Goal: Task Accomplishment & Management: Manage account settings

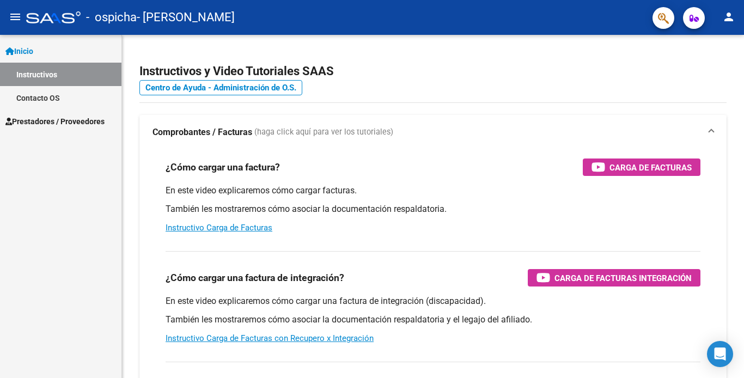
click at [73, 122] on span "Prestadores / Proveedores" at bounding box center [54, 121] width 99 height 12
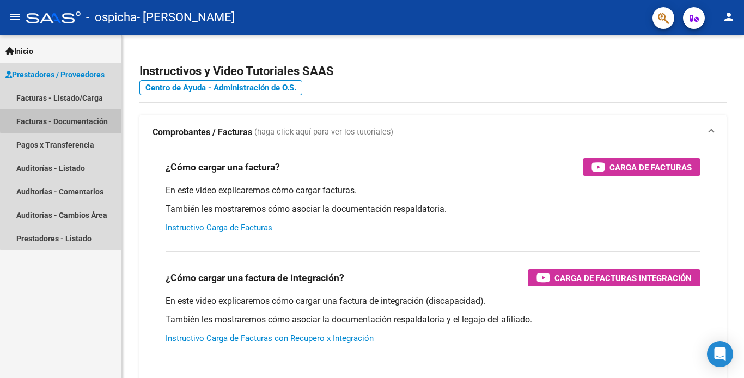
click at [71, 119] on link "Facturas - Documentación" at bounding box center [60, 120] width 121 height 23
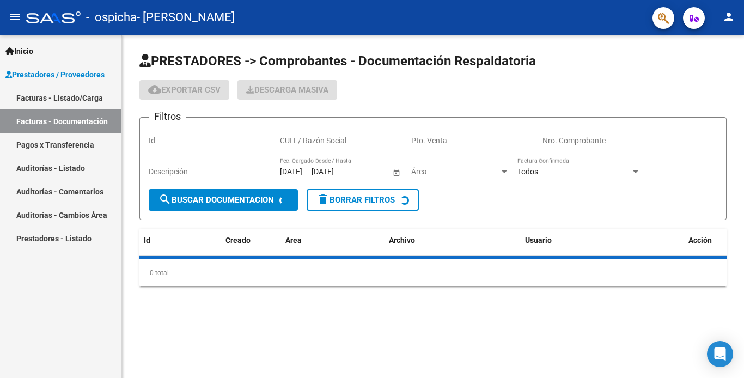
click at [72, 99] on link "Facturas - Listado/Carga" at bounding box center [60, 97] width 121 height 23
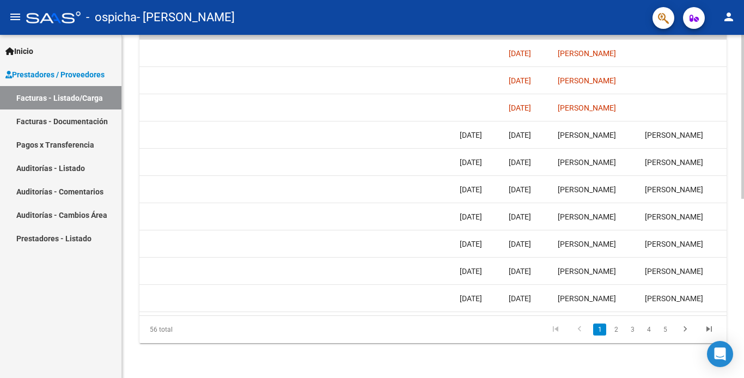
scroll to position [0, 1709]
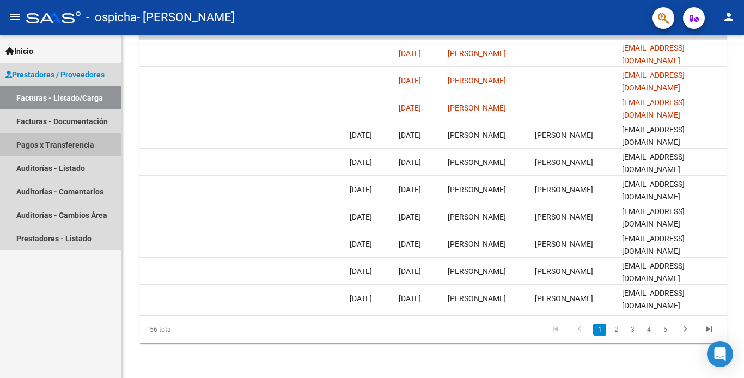
click at [82, 145] on link "Pagos x Transferencia" at bounding box center [60, 144] width 121 height 23
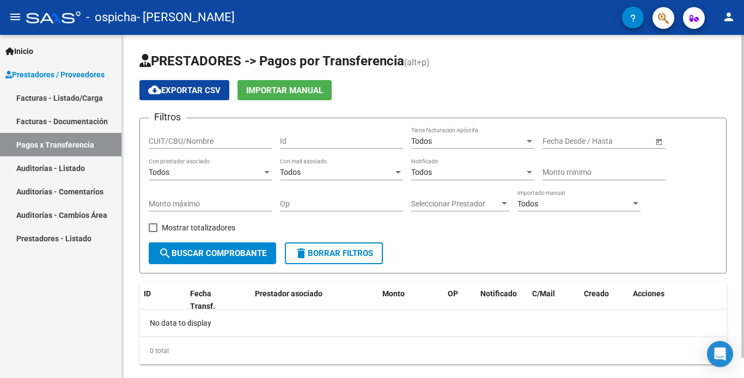
click at [199, 135] on div "CUIT/CBU/Nombre" at bounding box center [210, 138] width 123 height 22
type input "27331209800"
click at [255, 255] on span "search Buscar Comprobante" at bounding box center [213, 253] width 108 height 10
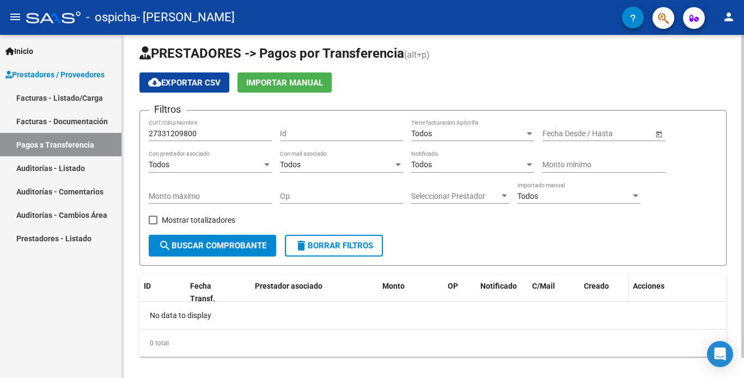
scroll to position [21, 0]
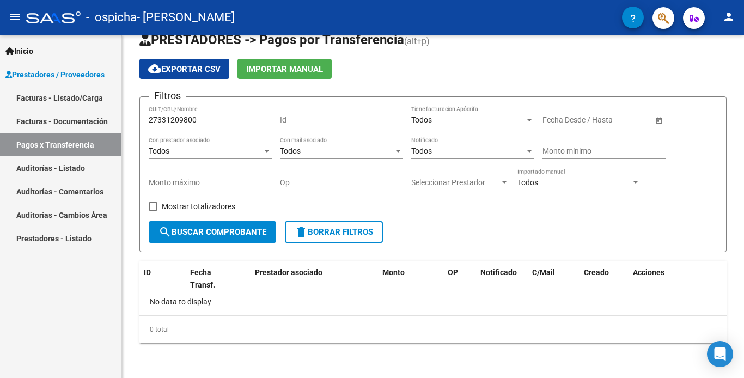
click at [65, 169] on link "Auditorías - Listado" at bounding box center [60, 167] width 121 height 23
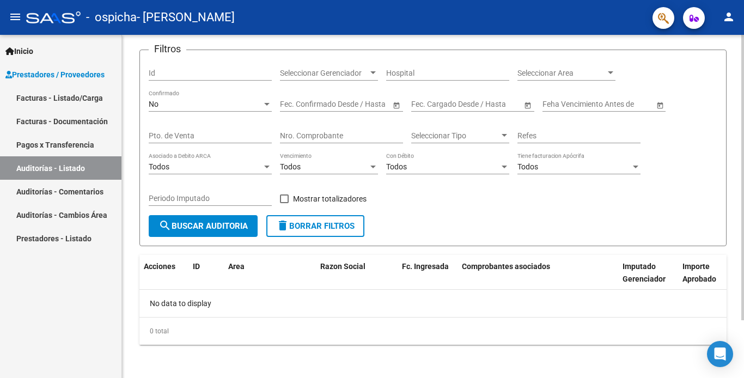
scroll to position [69, 0]
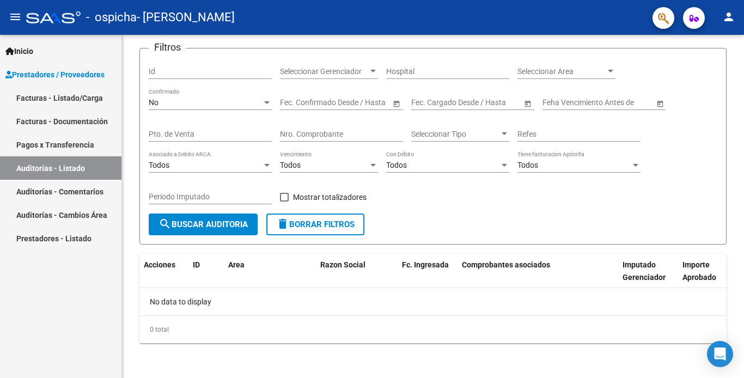
click at [60, 95] on link "Facturas - Listado/Carga" at bounding box center [60, 97] width 121 height 23
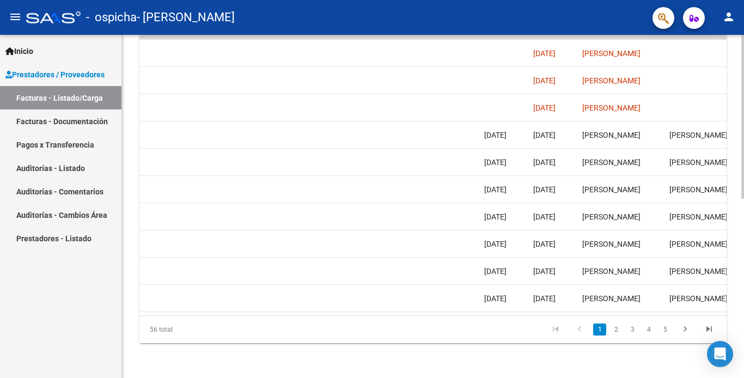
scroll to position [0, 1709]
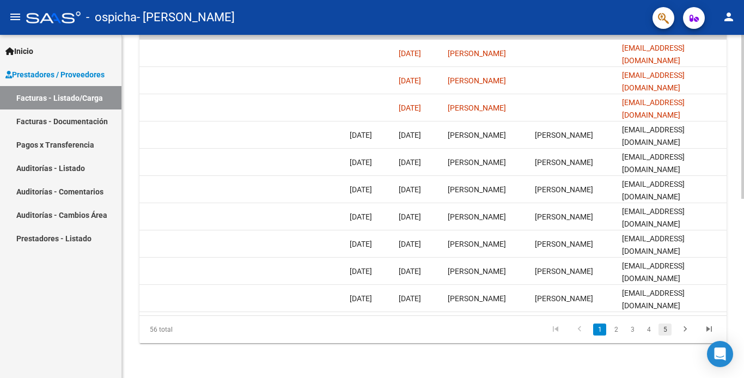
click at [663, 333] on link "5" at bounding box center [665, 330] width 13 height 12
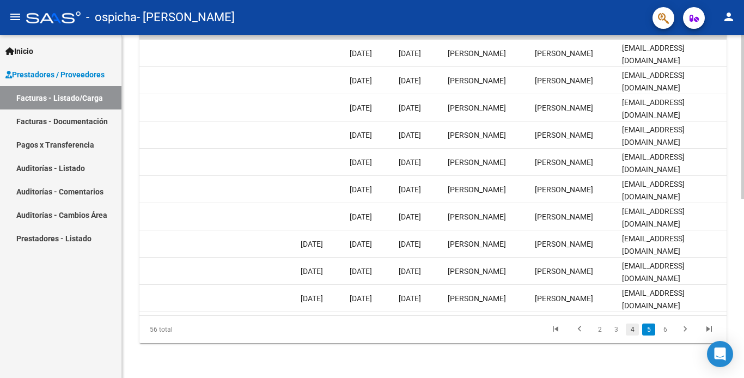
click at [631, 328] on link "4" at bounding box center [632, 330] width 13 height 12
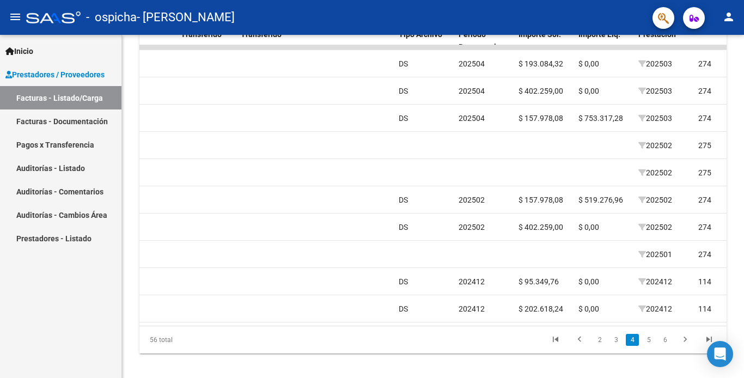
scroll to position [375, 0]
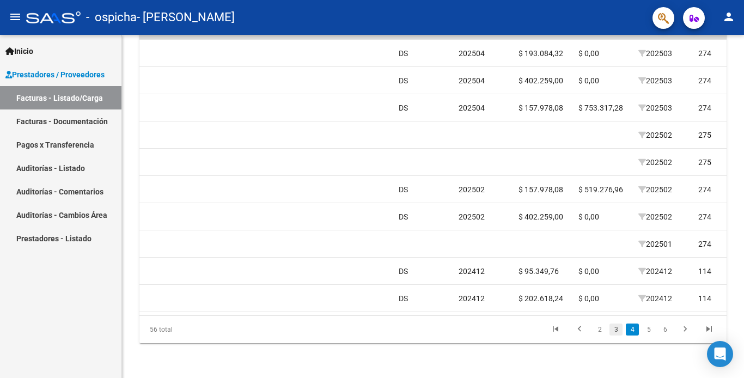
click at [617, 332] on link "3" at bounding box center [616, 330] width 13 height 12
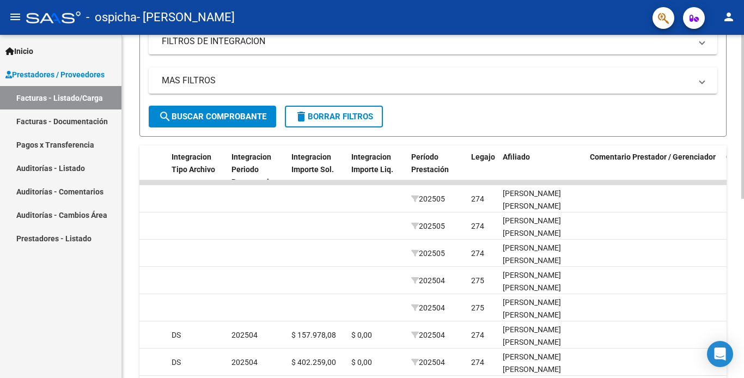
scroll to position [212, 0]
